Goal: Information Seeking & Learning: Learn about a topic

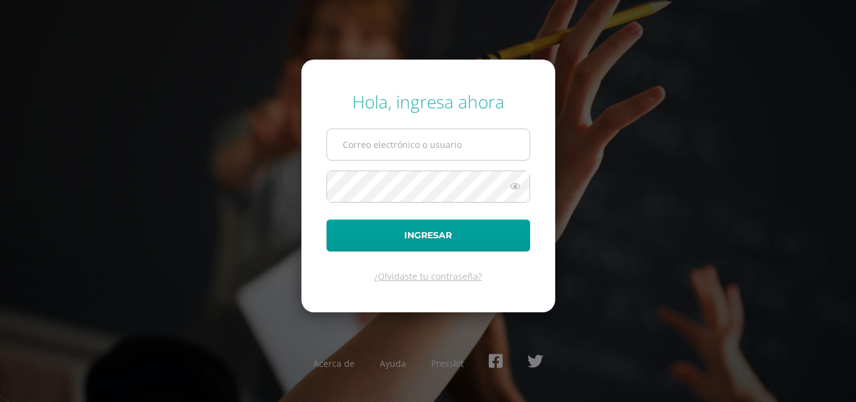
click at [473, 137] on input "text" at bounding box center [428, 144] width 202 height 31
type input "COS01129@osoriosandoval.edu.gt"
click at [327, 219] on button "Ingresar" at bounding box center [429, 235] width 204 height 32
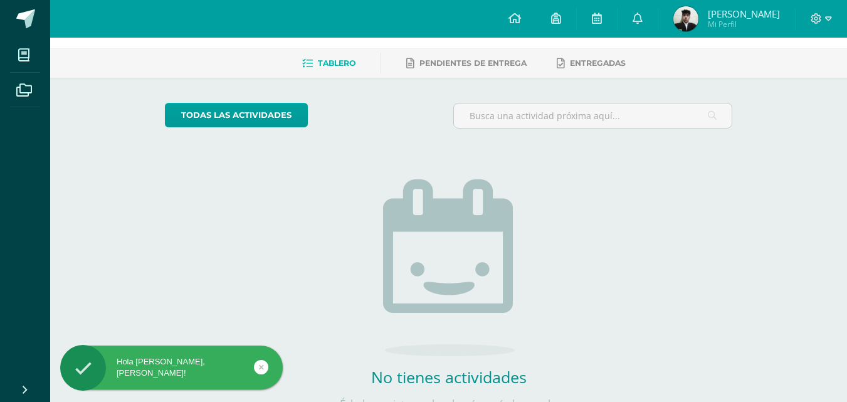
scroll to position [109, 0]
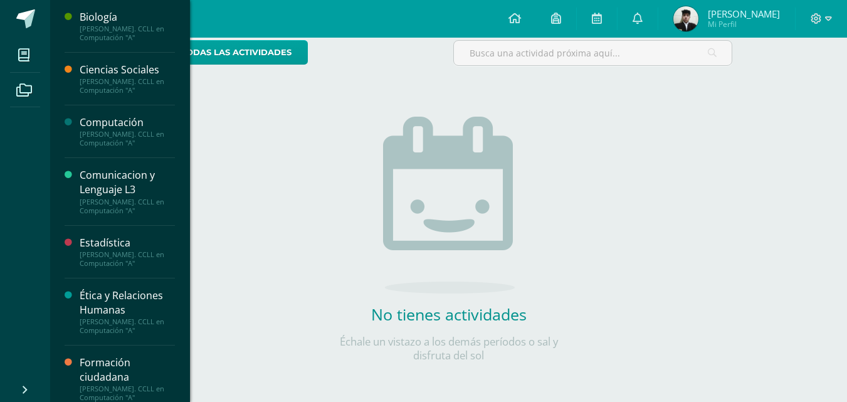
click at [97, 122] on div "Computación" at bounding box center [127, 122] width 95 height 14
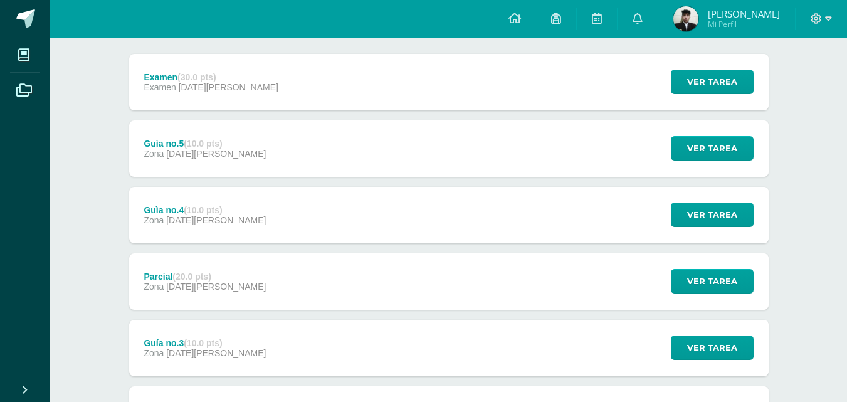
scroll to position [251, 0]
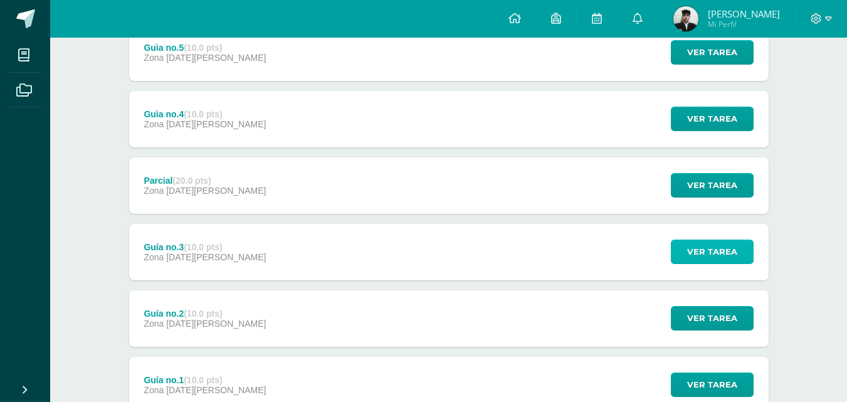
click at [724, 252] on span "Ver tarea" at bounding box center [712, 251] width 50 height 23
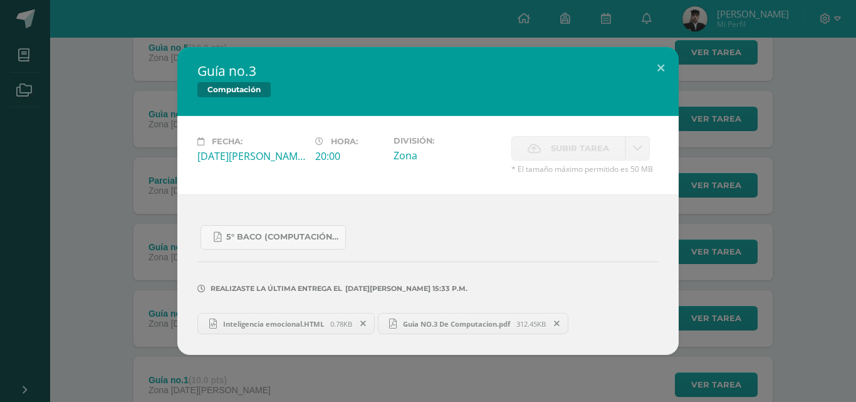
click at [450, 331] on link "Guia NO.3 De Computacion.pdf 312.45KB" at bounding box center [473, 323] width 191 height 21
click at [242, 250] on div "Realizaste la última entrega el 27 DE Junio A LAS 15:33 p.m." at bounding box center [427, 280] width 461 height 60
click at [237, 240] on span "5° Baco (Computación).pdf" at bounding box center [282, 237] width 113 height 10
click at [666, 53] on button at bounding box center [661, 68] width 36 height 43
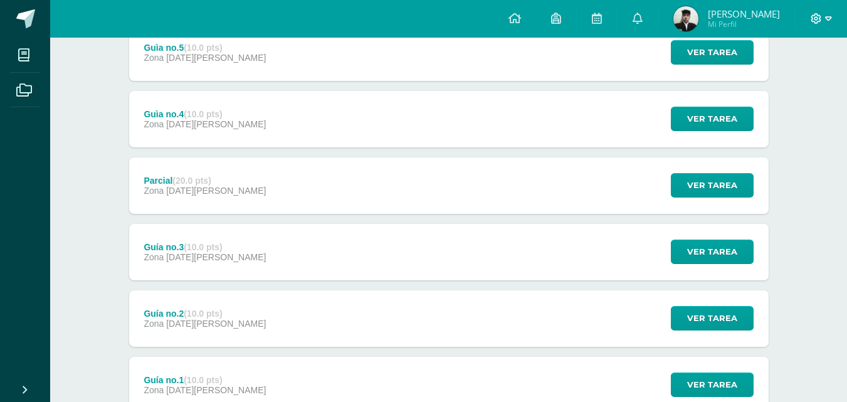
click at [812, 18] on icon at bounding box center [816, 18] width 11 height 11
click at [762, 83] on span "Cerrar sesión" at bounding box center [789, 86] width 56 height 12
